Goal: Information Seeking & Learning: Learn about a topic

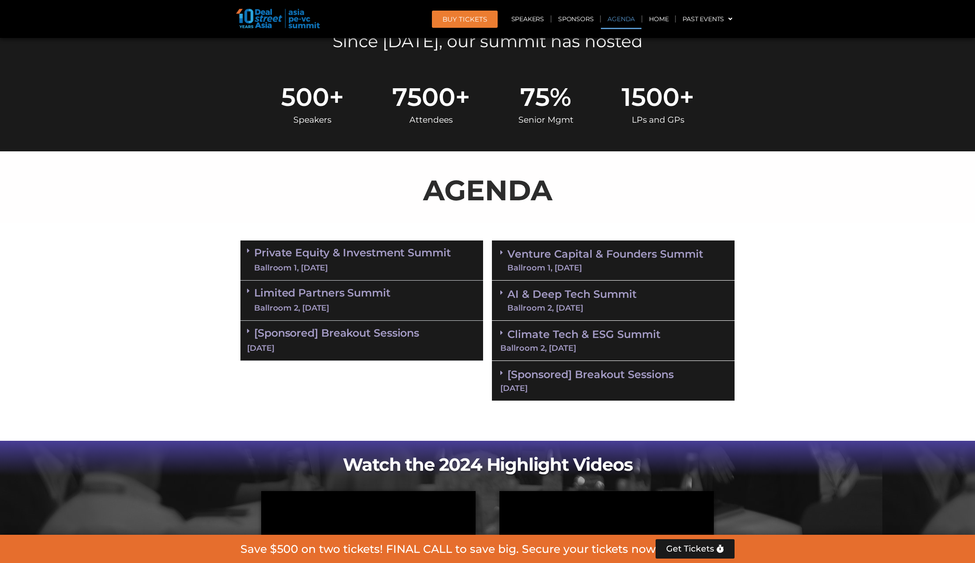
scroll to position [393, 0]
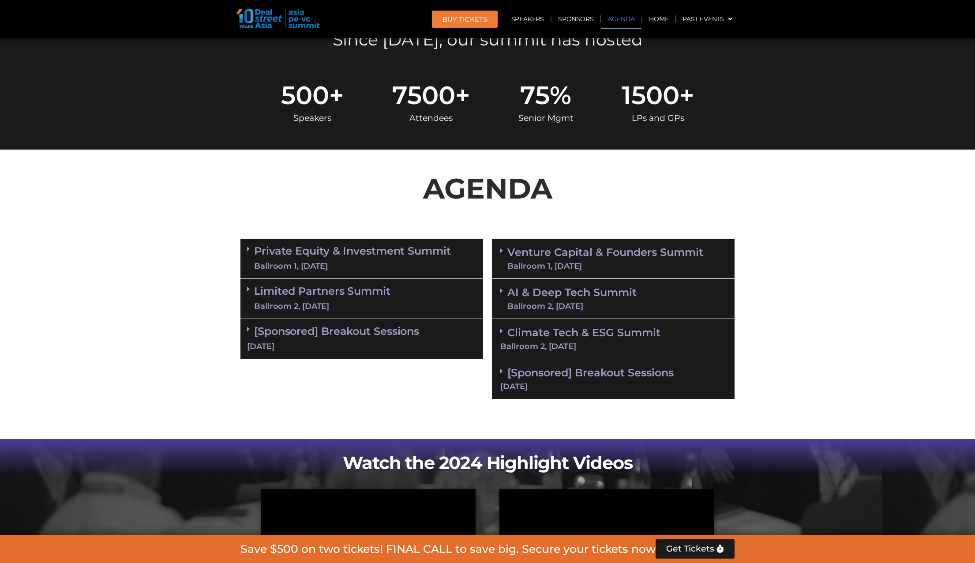
click at [254, 253] on link "Private Equity & Investment Summit Ballroom 1, [DATE]" at bounding box center [352, 258] width 197 height 26
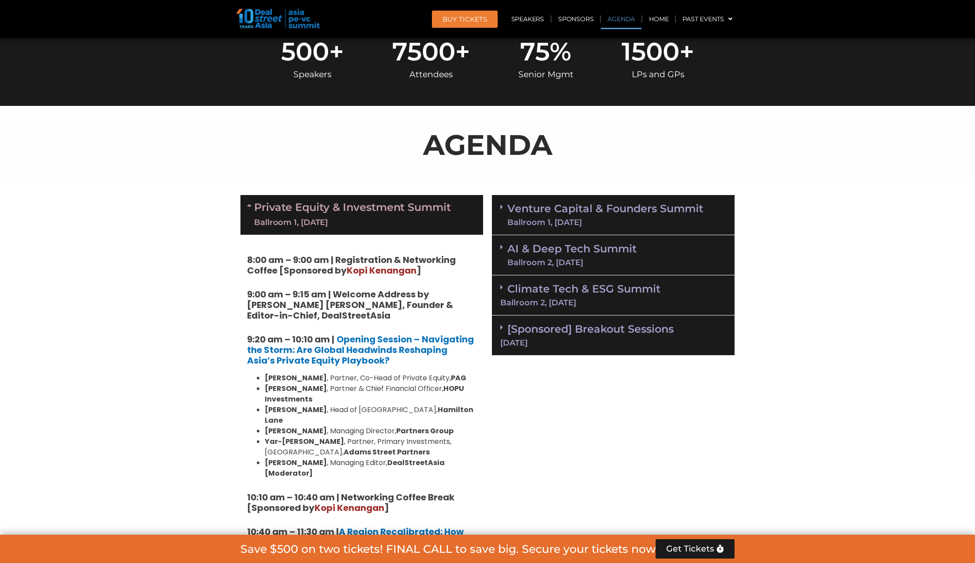
scroll to position [442, 0]
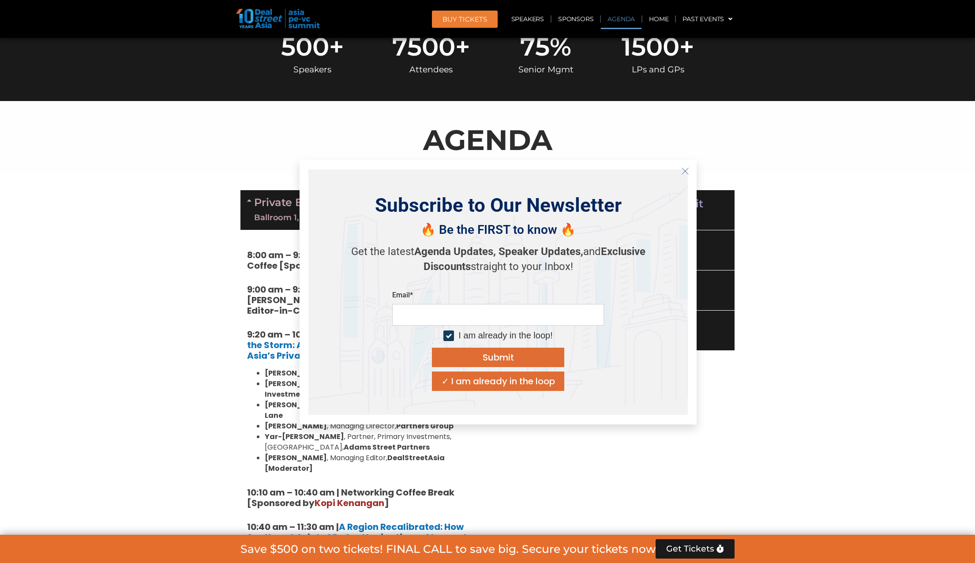
drag, startPoint x: 334, startPoint y: 251, endPoint x: 328, endPoint y: 238, distance: 13.6
click at [687, 172] on icon "Close" at bounding box center [685, 171] width 8 height 8
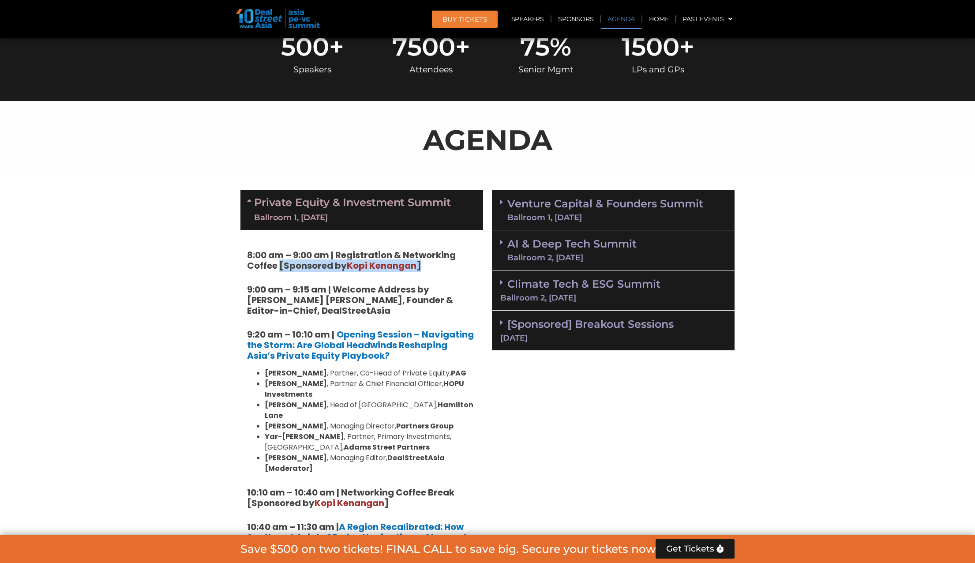
drag, startPoint x: 279, startPoint y: 266, endPoint x: 273, endPoint y: 270, distance: 7.2
click at [274, 270] on strong "8:00 am – 9:00 am | Registration & Networking Coffee [Sponsored by [PERSON_NAME…" at bounding box center [351, 260] width 209 height 23
click at [273, 270] on strong "8:00 am – 9:00 am | Registration & Networking Coffee [Sponsored by [PERSON_NAME…" at bounding box center [351, 260] width 209 height 23
click at [395, 262] on span "Kopi Kenangan" at bounding box center [382, 265] width 70 height 12
drag, startPoint x: 352, startPoint y: 264, endPoint x: 415, endPoint y: 267, distance: 63.6
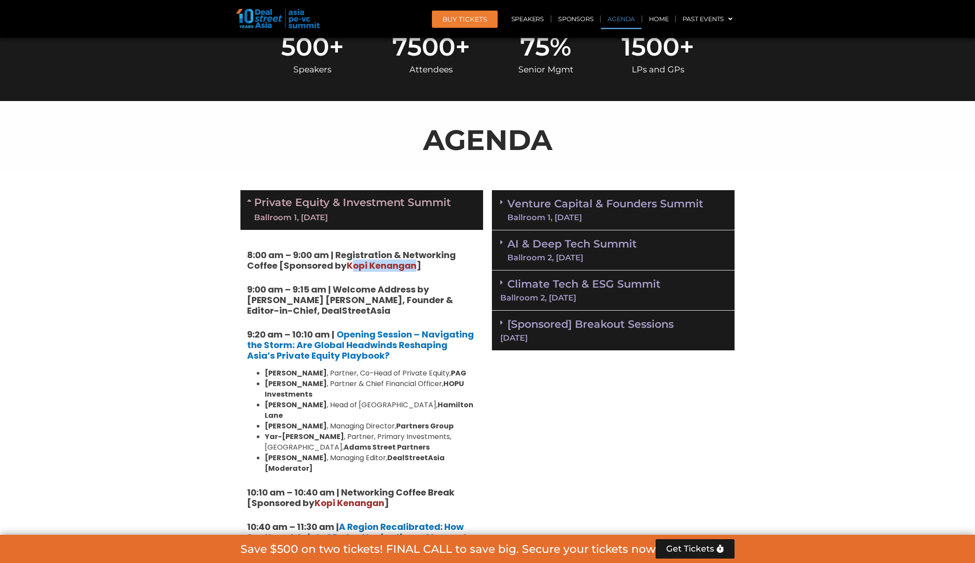
click at [416, 268] on span "Kopi Kenangan" at bounding box center [382, 265] width 70 height 12
click at [413, 267] on span "Kopi Kenangan" at bounding box center [382, 265] width 70 height 12
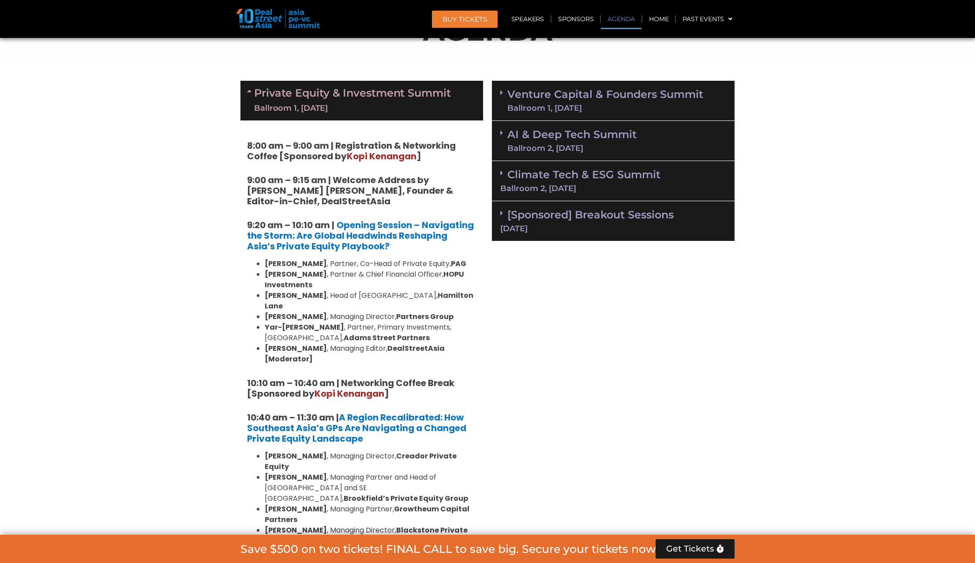
scroll to position [553, 0]
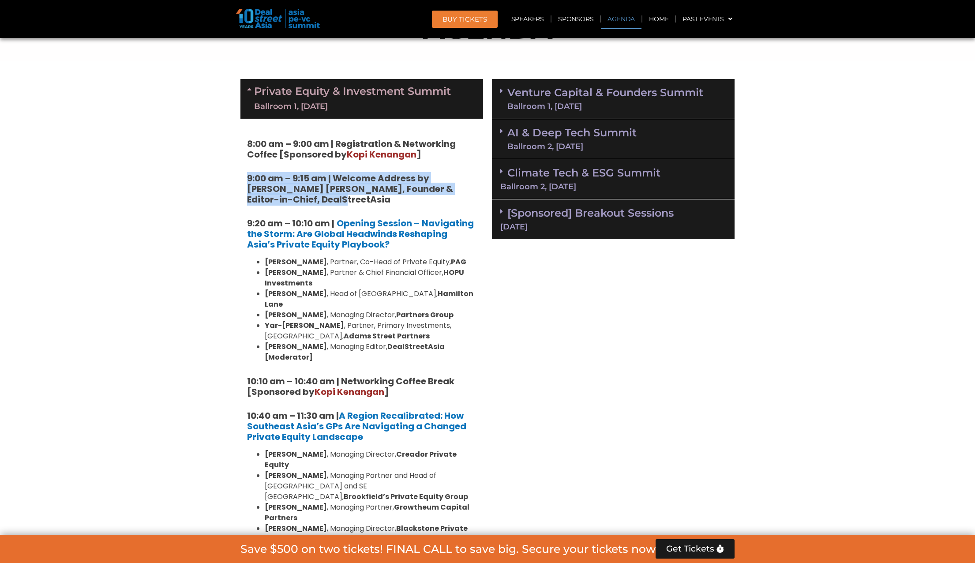
drag, startPoint x: 248, startPoint y: 176, endPoint x: 358, endPoint y: 198, distance: 112.2
click at [358, 198] on h5 "9:00 am – 9:15 am | Welcome Address by [PERSON_NAME] [PERSON_NAME], Founder & E…" at bounding box center [361, 189] width 229 height 32
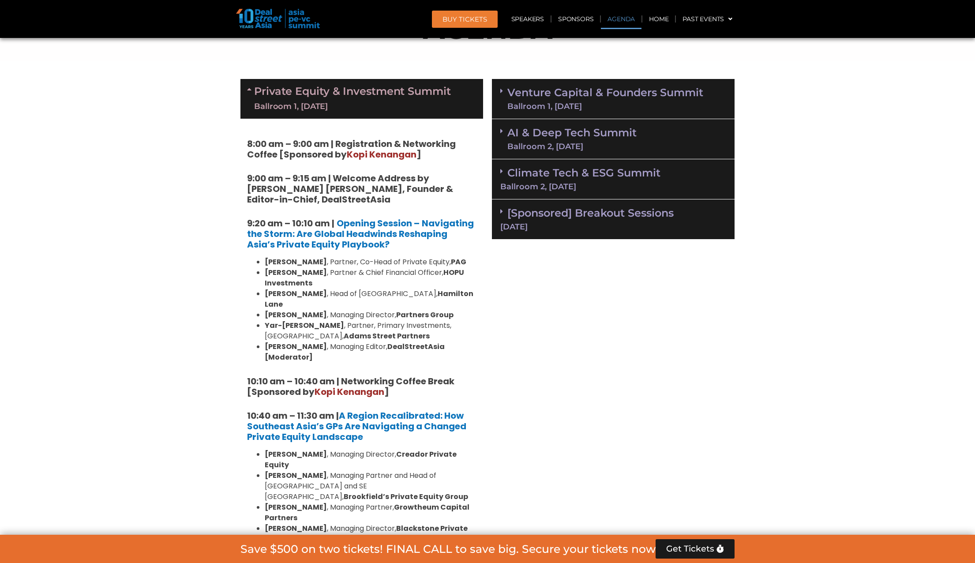
click at [312, 194] on strong "9:00 am – 9:15 am | Welcome Address by [PERSON_NAME] [PERSON_NAME], Founder & E…" at bounding box center [350, 189] width 206 height 34
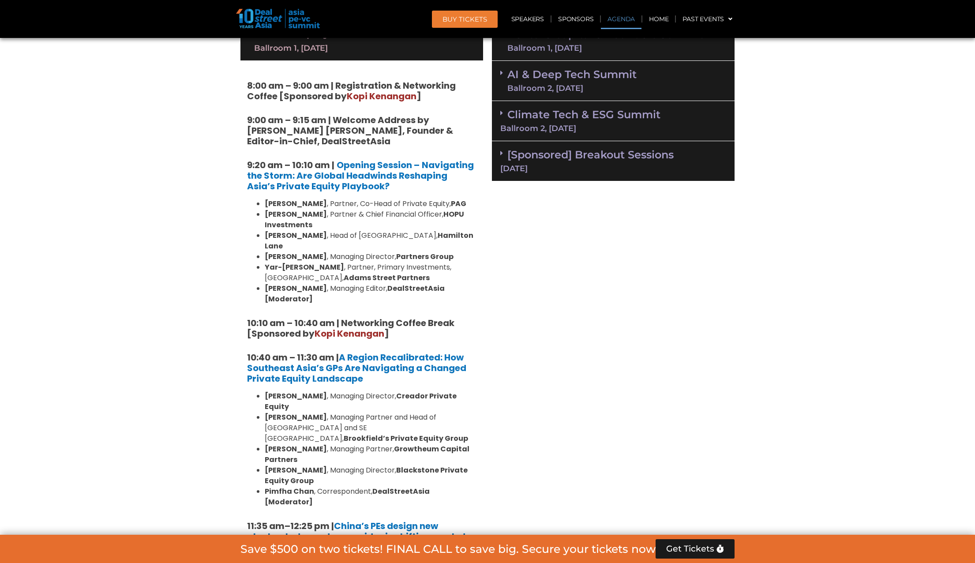
scroll to position [614, 0]
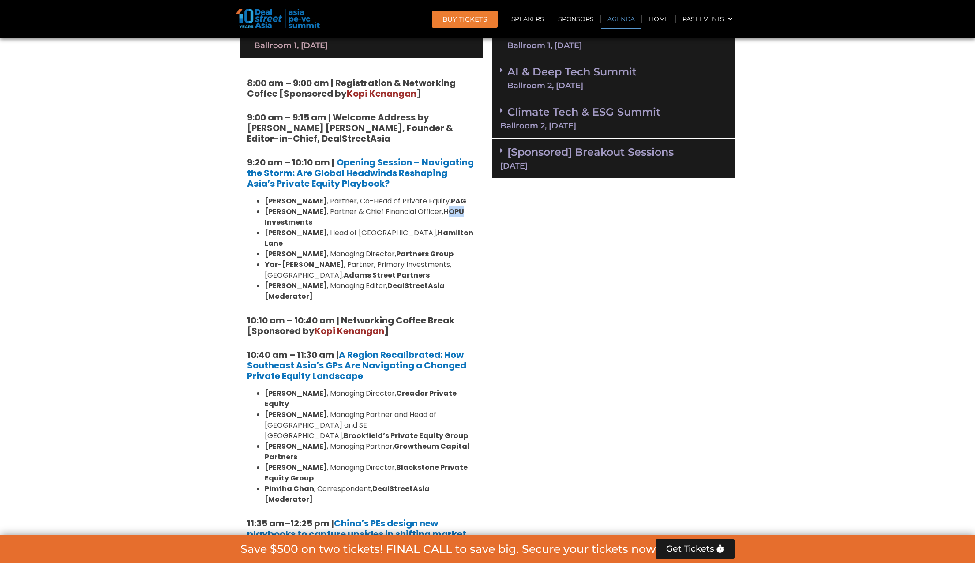
drag, startPoint x: 435, startPoint y: 206, endPoint x: 450, endPoint y: 210, distance: 16.1
click at [452, 211] on li "[PERSON_NAME] , Partner & Chief Financial Officer, HOPU Investments" at bounding box center [371, 216] width 212 height 21
click at [450, 210] on strong "HOPU Investments" at bounding box center [364, 216] width 199 height 21
drag, startPoint x: 456, startPoint y: 221, endPoint x: 434, endPoint y: 207, distance: 25.4
click at [434, 207] on li "[PERSON_NAME] , Partner & Chief Financial Officer, HOPU Investments" at bounding box center [371, 216] width 212 height 21
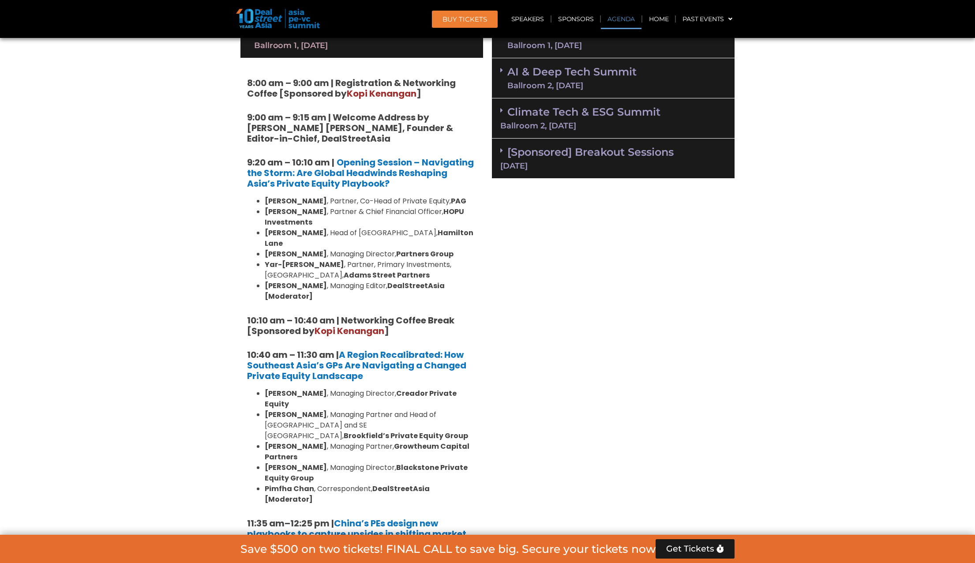
click at [434, 207] on strong "HOPU Investments" at bounding box center [364, 216] width 199 height 21
drag, startPoint x: 434, startPoint y: 209, endPoint x: 449, endPoint y: 217, distance: 17.0
click at [449, 217] on li "[PERSON_NAME] , Partner & Chief Financial Officer, HOPU Investments" at bounding box center [371, 216] width 212 height 21
click at [459, 203] on b "PAG" at bounding box center [458, 201] width 15 height 10
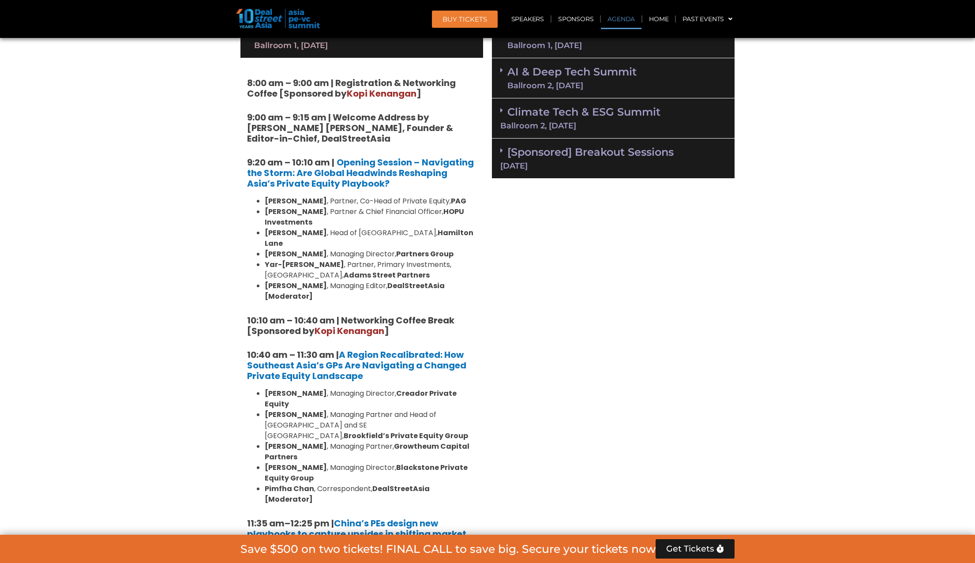
click at [423, 230] on strong "Hamilton Lane" at bounding box center [369, 238] width 209 height 21
click at [416, 249] on strong "Partners Group" at bounding box center [424, 254] width 57 height 10
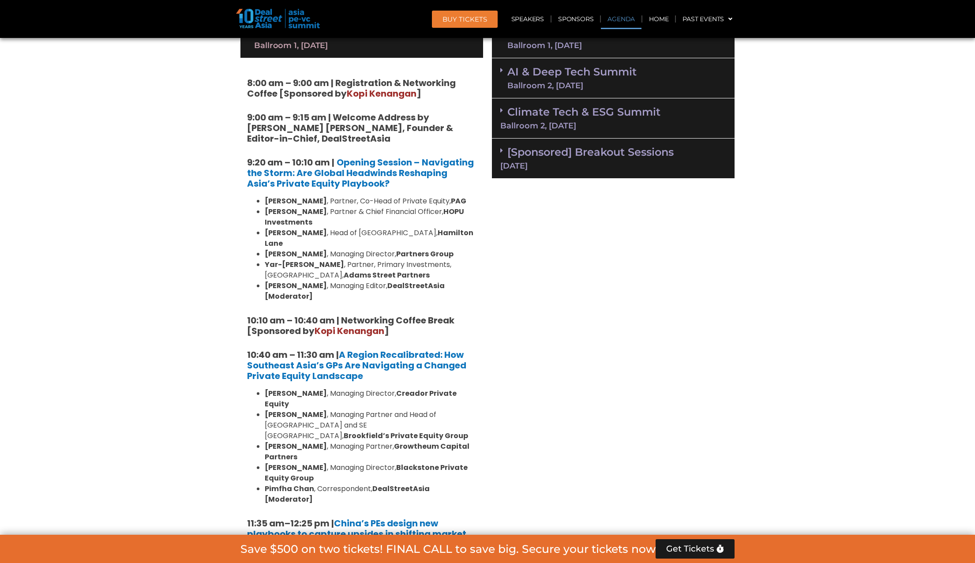
click at [427, 249] on strong "Partners Group" at bounding box center [424, 254] width 57 height 10
click at [430, 249] on strong "Partners Group" at bounding box center [424, 254] width 57 height 10
click at [344, 270] on strong "Adams Street Partners" at bounding box center [387, 275] width 86 height 10
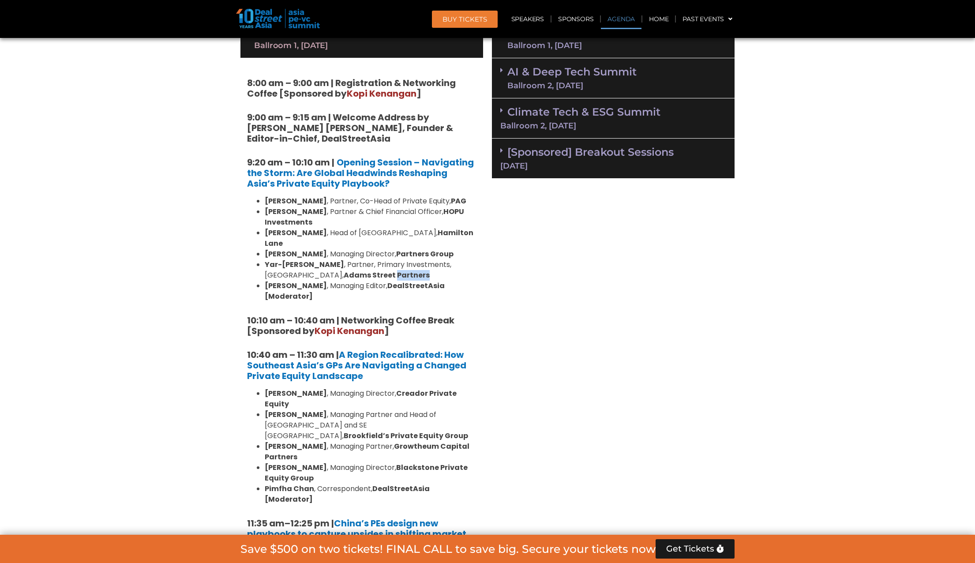
click at [344, 270] on strong "Adams Street Partners" at bounding box center [387, 275] width 86 height 10
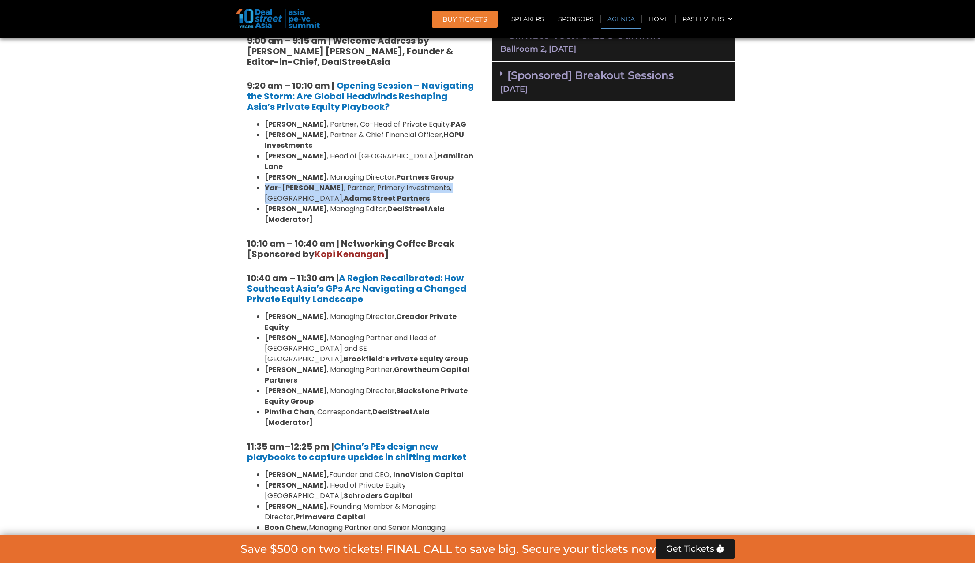
scroll to position [741, 0]
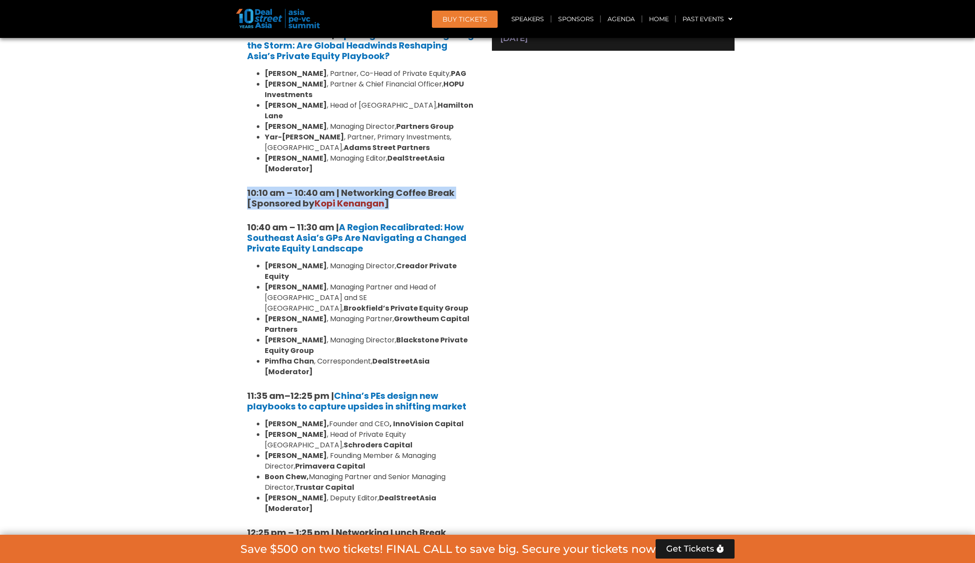
drag, startPoint x: 244, startPoint y: 175, endPoint x: 426, endPoint y: 191, distance: 182.0
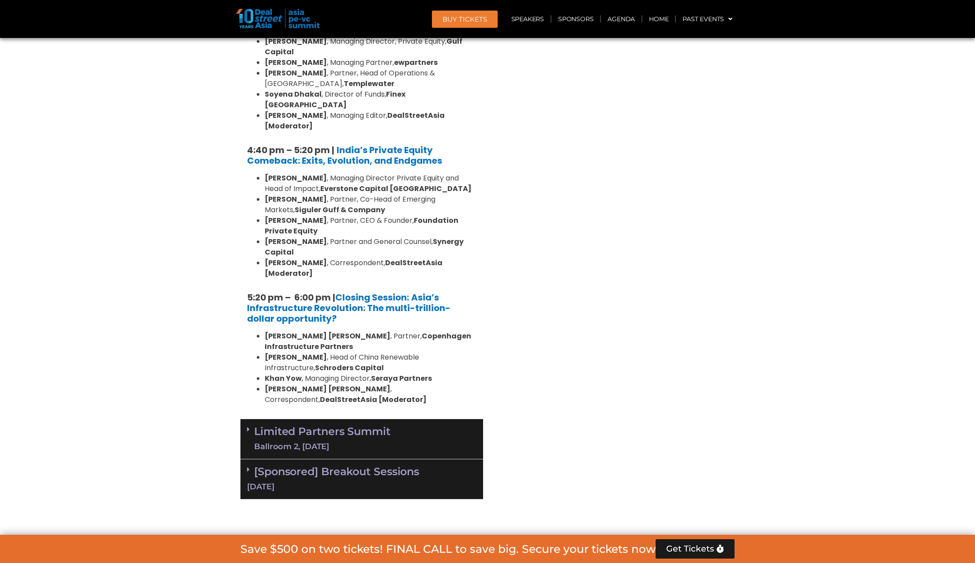
scroll to position [1669, 0]
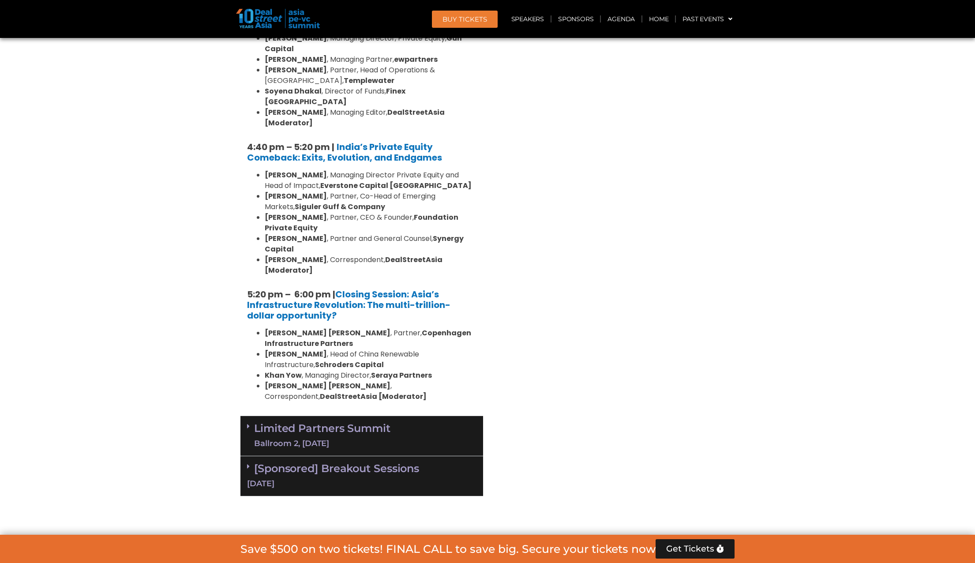
click at [308, 438] on div "Ballroom 2, [DATE]" at bounding box center [322, 443] width 136 height 11
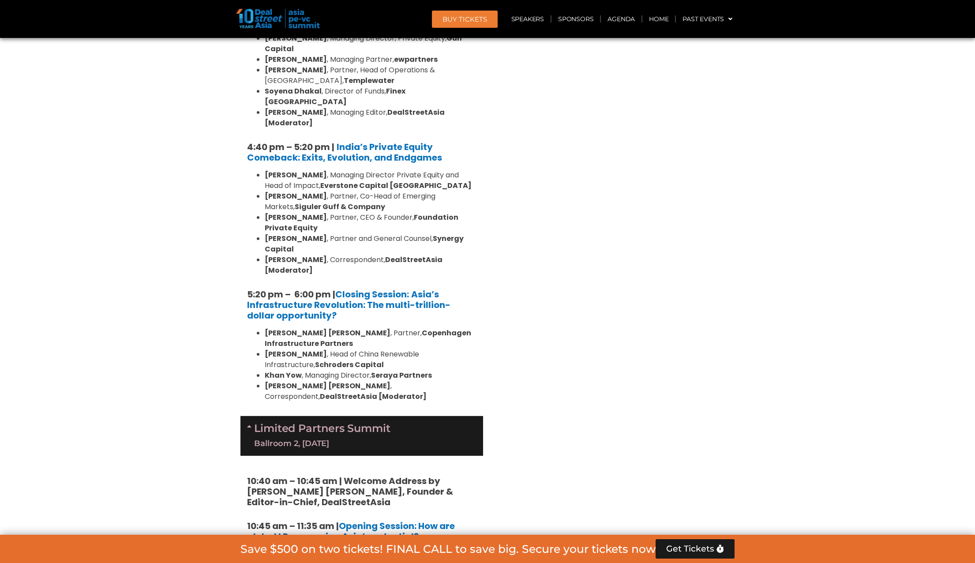
click at [308, 438] on div "Ballroom 2, [DATE]" at bounding box center [322, 443] width 136 height 11
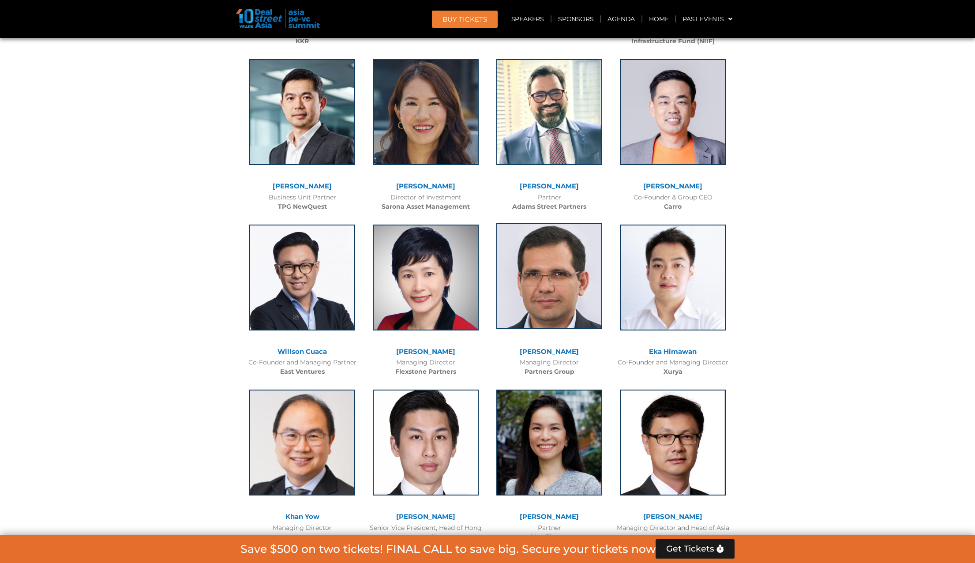
scroll to position [3113, 0]
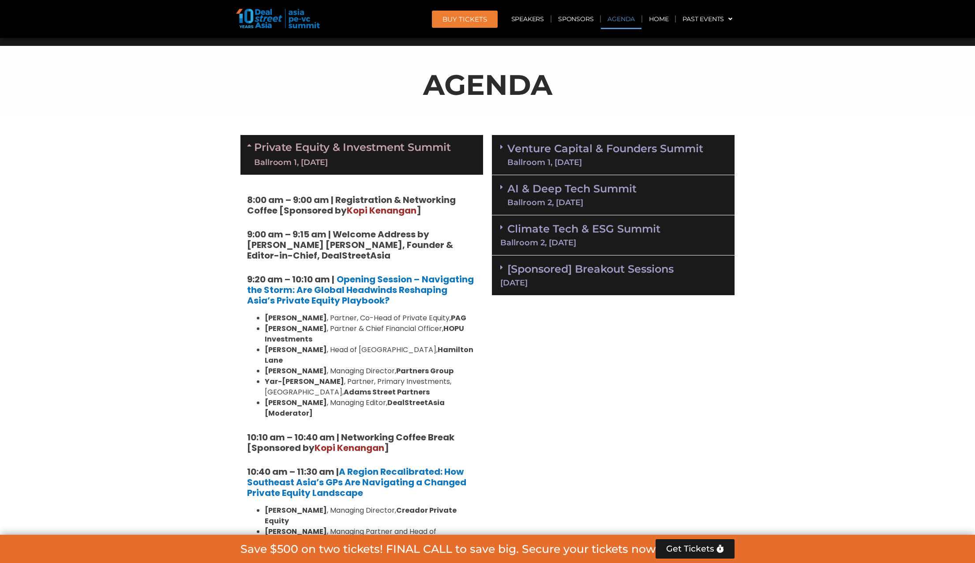
scroll to position [476, 0]
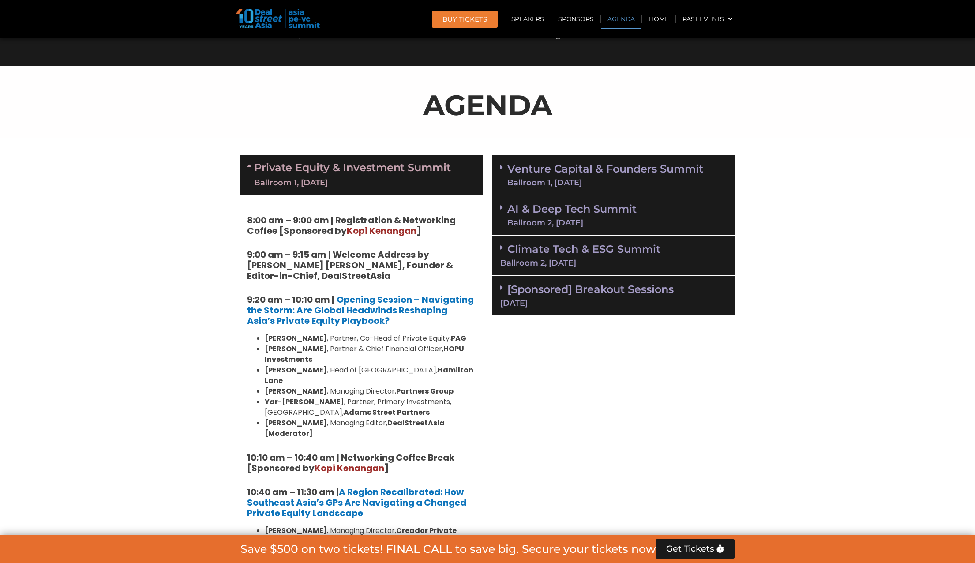
click at [249, 165] on icon at bounding box center [250, 165] width 7 height 7
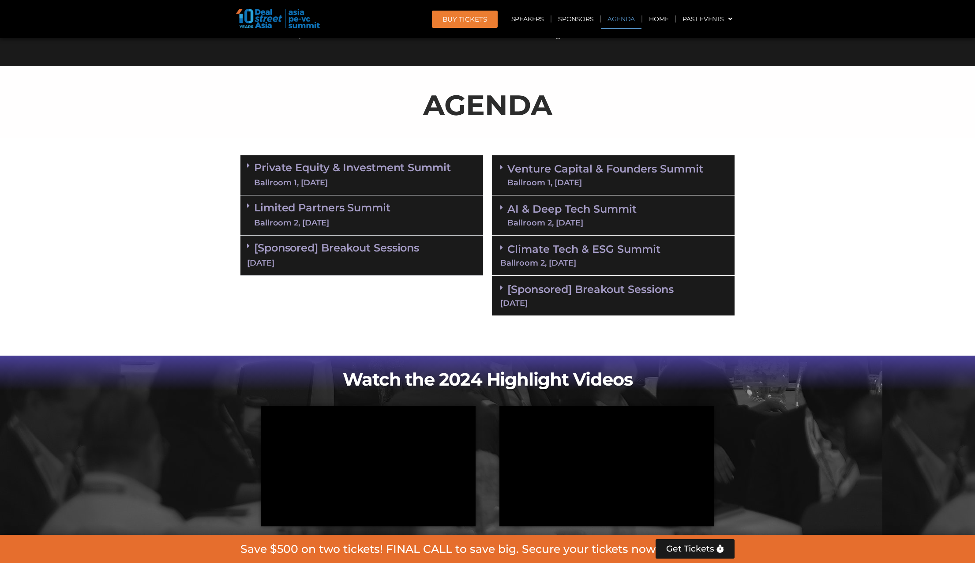
click at [546, 169] on link "Venture Capital & Founders​ Summit Ballroom 1, [DATE]" at bounding box center [605, 175] width 196 height 23
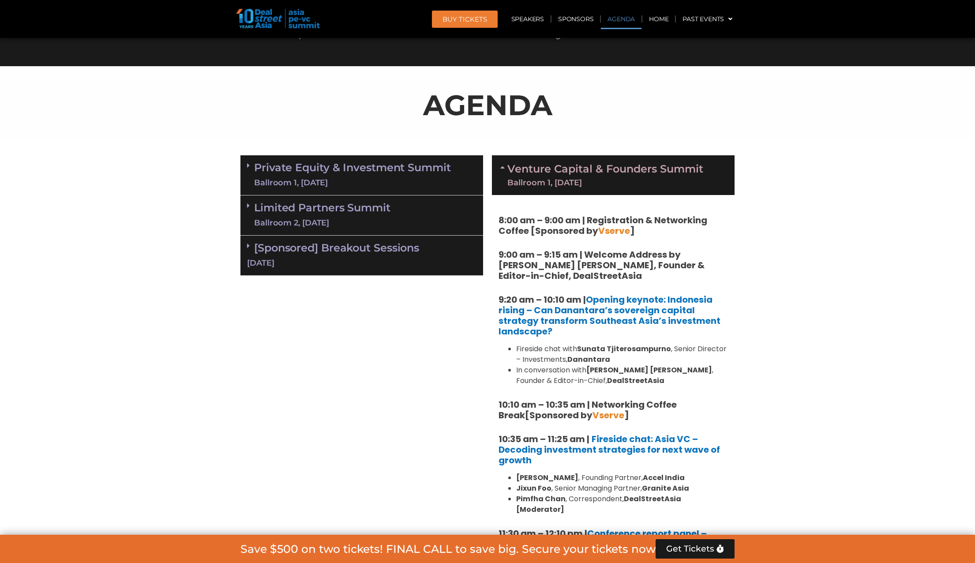
click at [546, 169] on link "Venture Capital & Founders​ Summit Ballroom 1, [DATE]" at bounding box center [605, 175] width 196 height 23
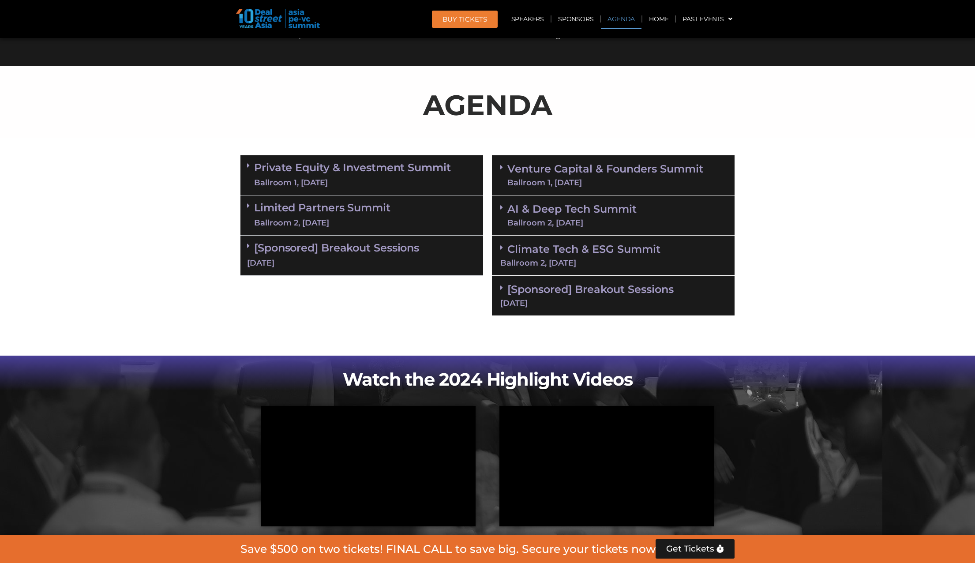
drag, startPoint x: 233, startPoint y: 260, endPoint x: 281, endPoint y: 261, distance: 48.5
click at [281, 261] on section "Private Equity & Investment Summit Ballroom 1, [DATE] 8:00 am – 9:00 am | Regis…" at bounding box center [487, 235] width 975 height 169
click at [258, 230] on div "Limited Partners [GEOGRAPHIC_DATA] 2, [DATE]" at bounding box center [361, 215] width 243 height 40
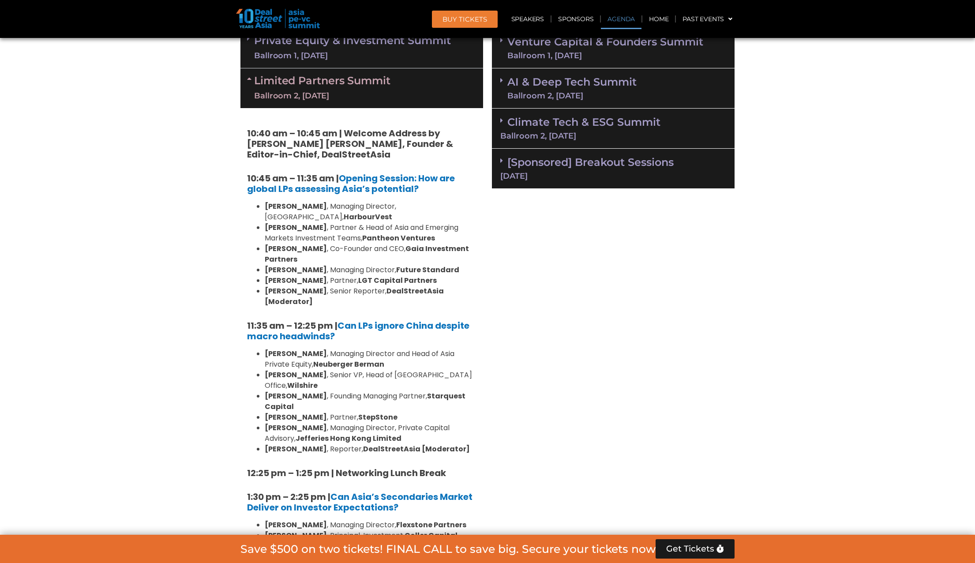
scroll to position [562, 0]
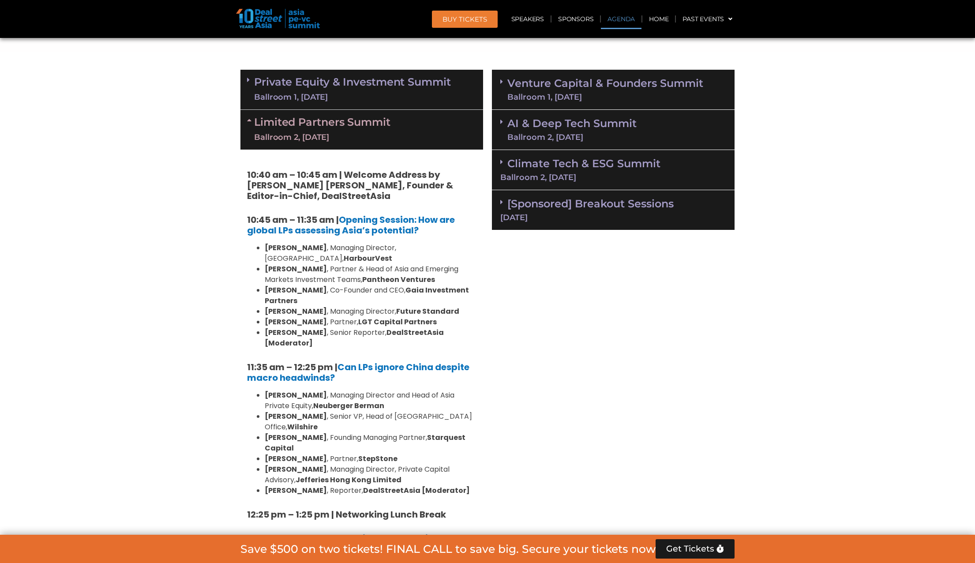
click at [302, 120] on link "Limited Partners [GEOGRAPHIC_DATA] 2, [DATE]" at bounding box center [322, 129] width 136 height 26
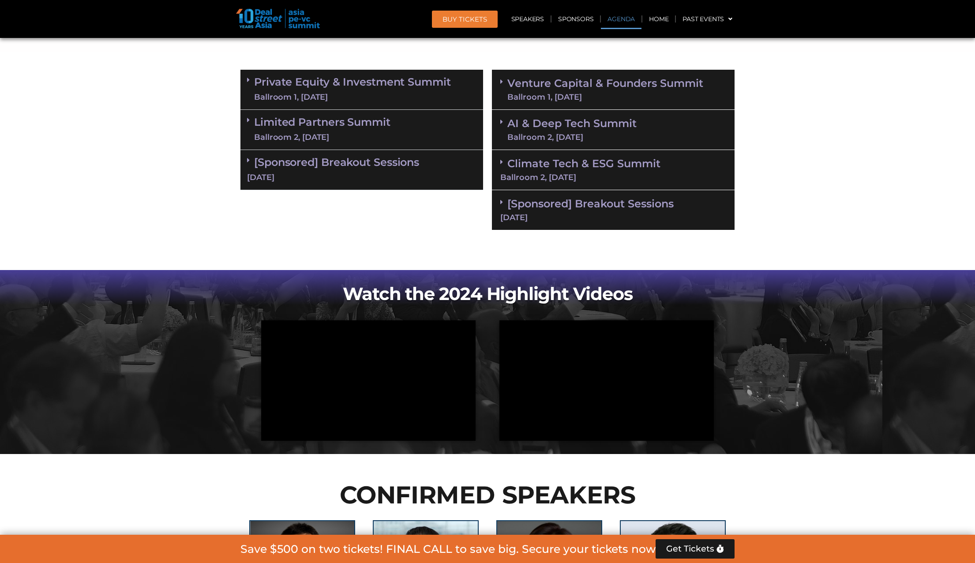
scroll to position [0, 0]
